Goal: Transaction & Acquisition: Subscribe to service/newsletter

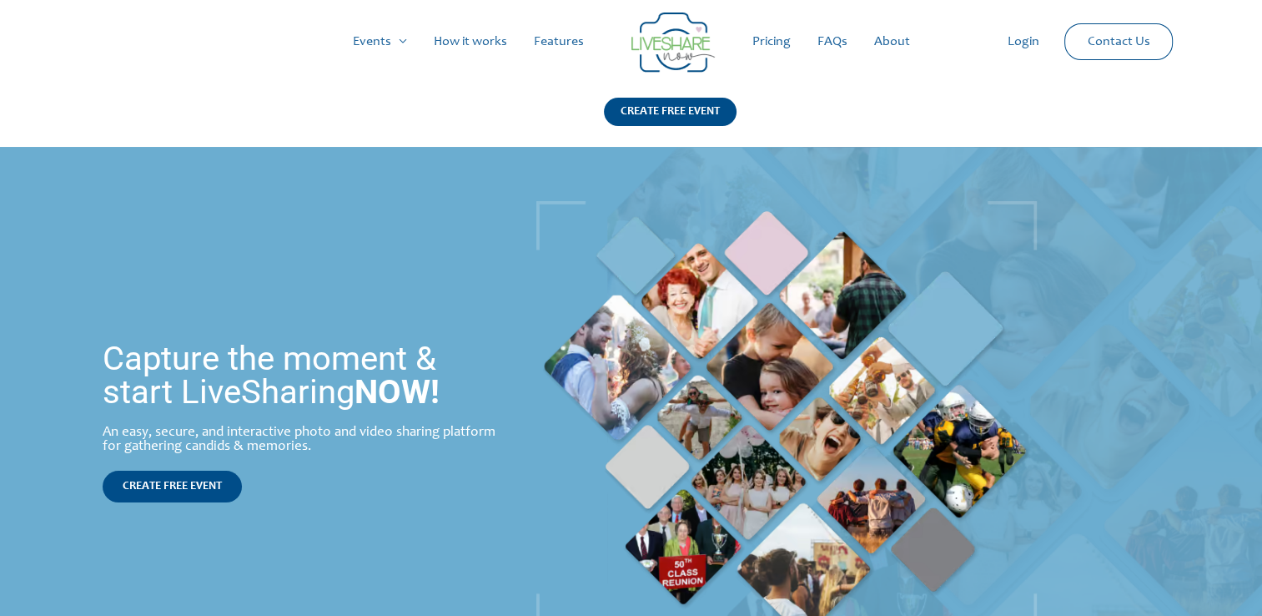
scroll to position [33, 0]
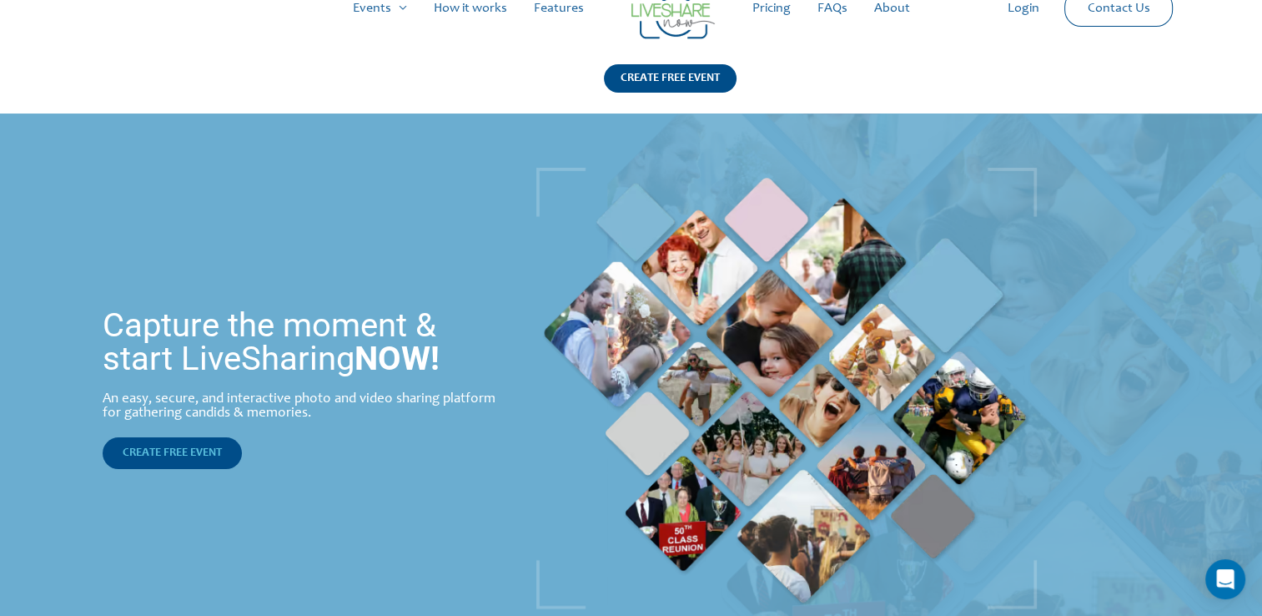
click at [173, 455] on span "CREATE FREE EVENT" at bounding box center [172, 453] width 99 height 12
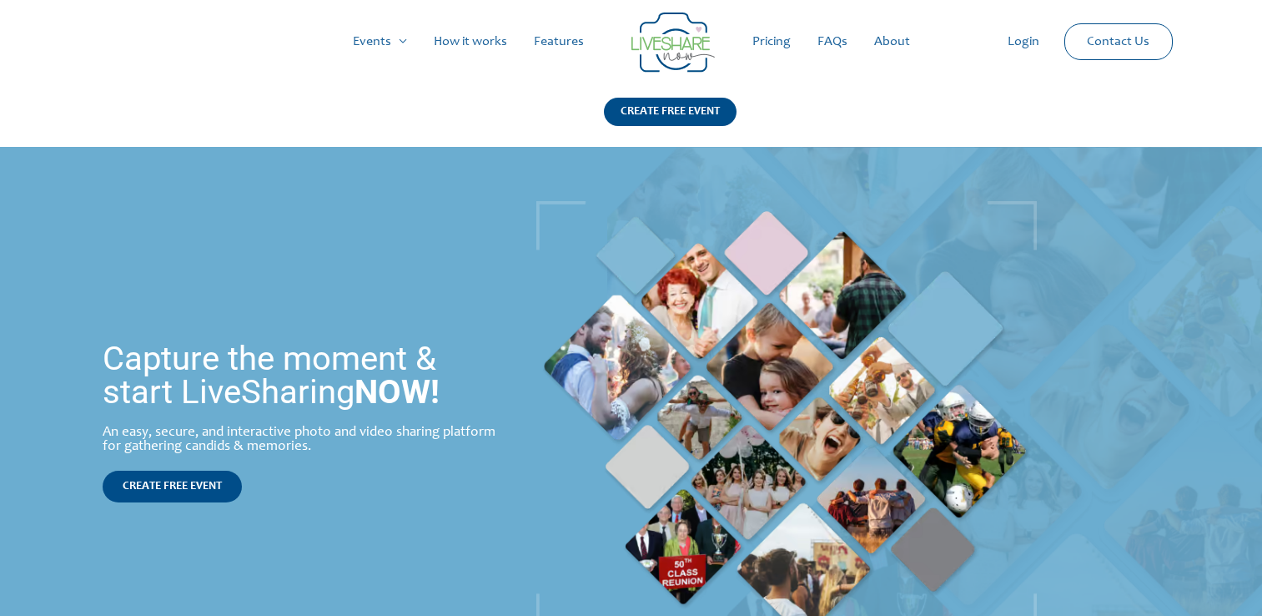
scroll to position [33, 0]
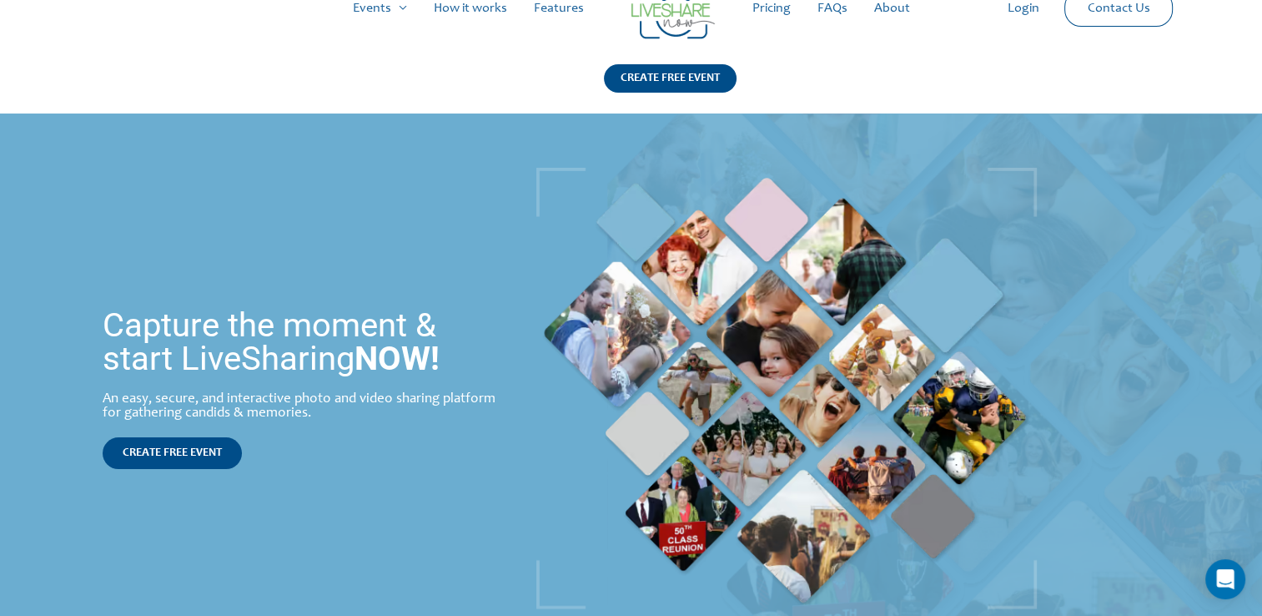
click at [769, 9] on link "Pricing" at bounding box center [771, 8] width 65 height 53
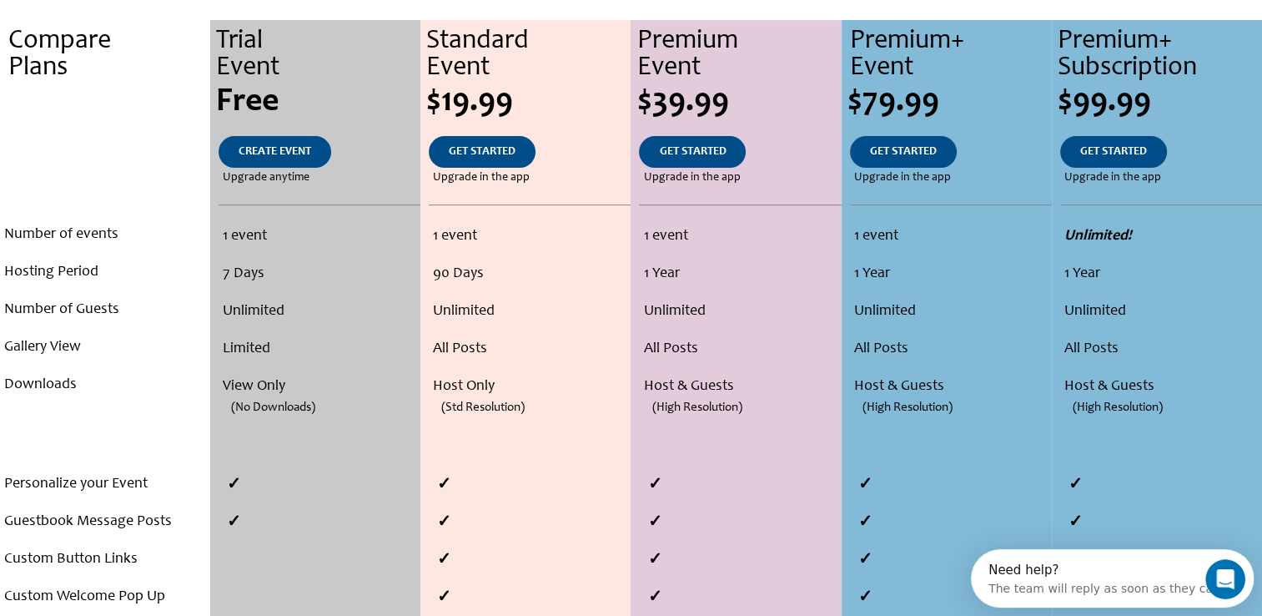
scroll to position [367, 0]
